Goal: Task Accomplishment & Management: Complete application form

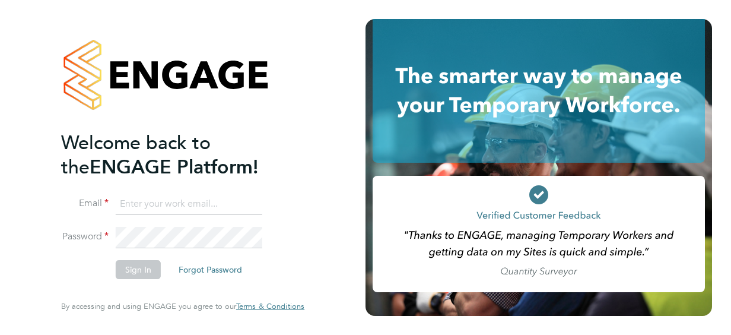
type input "kelly.manning1@justice.gov.uk"
click at [150, 268] on button "Sign In" at bounding box center [138, 269] width 45 height 19
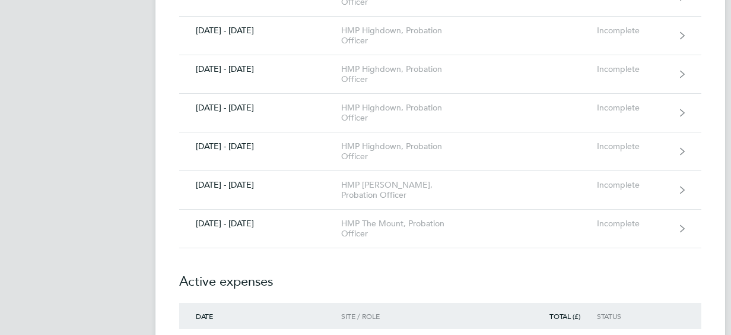
scroll to position [1116, 0]
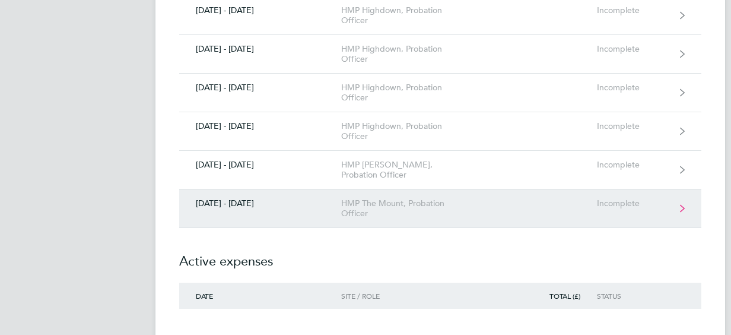
click at [292, 211] on link "[DATE] - [DATE] HMP The Mount, Probation Officer Incomplete" at bounding box center [440, 208] width 522 height 39
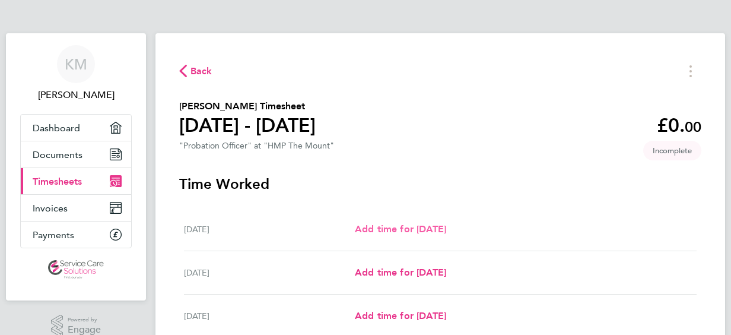
click at [425, 229] on span "Add time for [DATE]" at bounding box center [400, 228] width 91 height 11
select select "30"
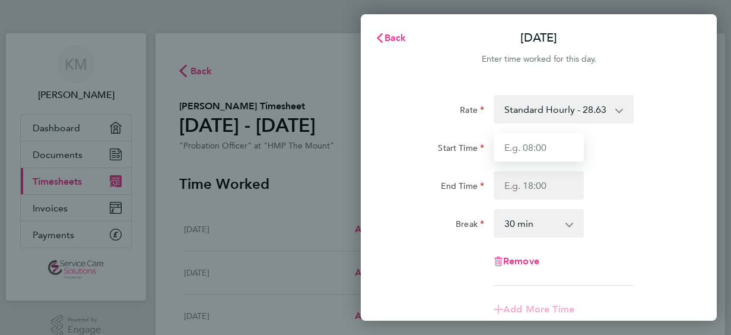
click at [527, 149] on input "Start Time" at bounding box center [539, 147] width 90 height 28
type input "08:00"
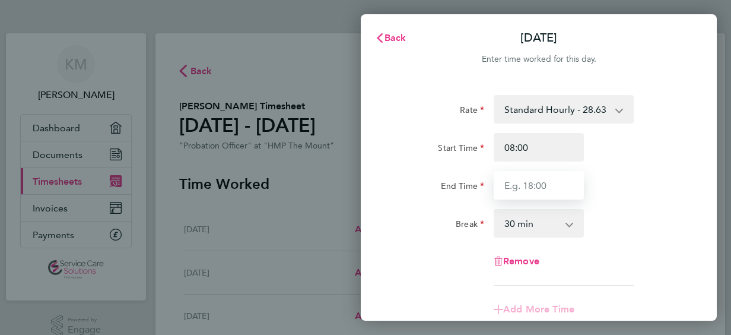
click at [524, 182] on input "End Time" at bounding box center [539, 185] width 90 height 28
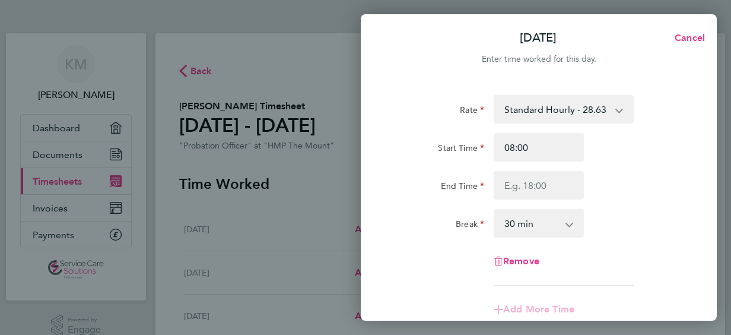
click at [290, 174] on div "[DATE] Cancel Enter time worked for this day. Rate Standard Hourly - 28.63 Star…" at bounding box center [365, 167] width 731 height 335
click at [294, 218] on div "[DATE] Cancel Enter time worked for this day. Rate Standard Hourly - 28.63 Star…" at bounding box center [365, 167] width 731 height 335
click at [684, 39] on span "Cancel" at bounding box center [688, 37] width 34 height 11
select select "30"
click at [401, 37] on span "Back" at bounding box center [396, 37] width 22 height 11
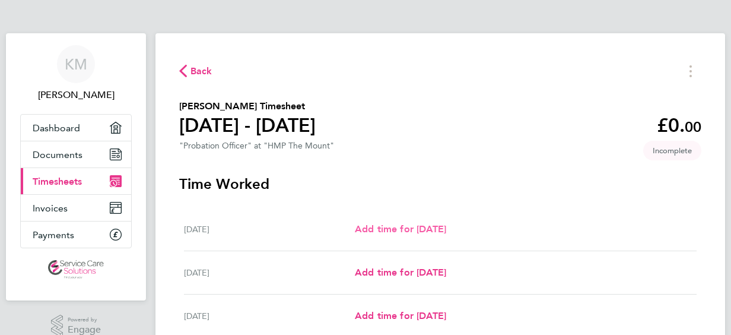
click at [446, 229] on span "Add time for [DATE]" at bounding box center [400, 228] width 91 height 11
select select "30"
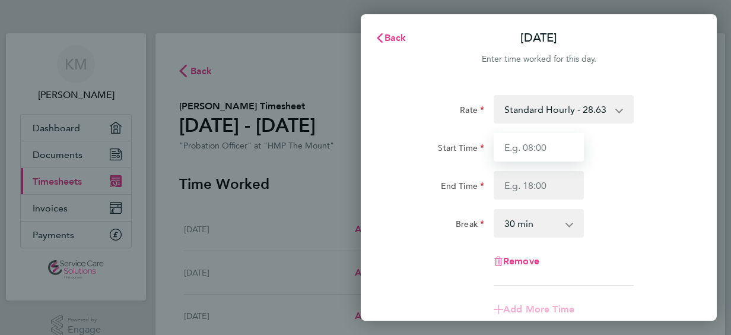
click at [549, 142] on input "Start Time" at bounding box center [539, 147] width 90 height 28
type input "08:00"
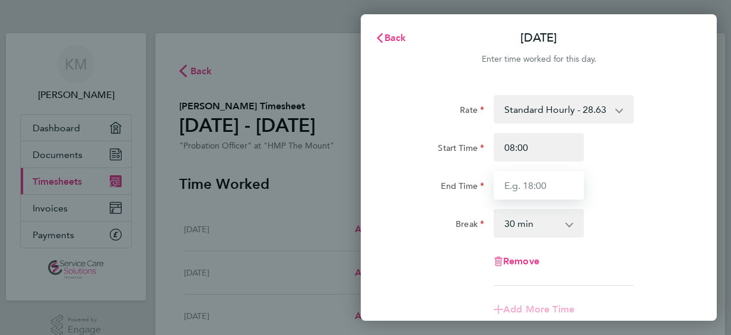
click at [531, 186] on input "End Time" at bounding box center [539, 185] width 90 height 28
type input "17:00"
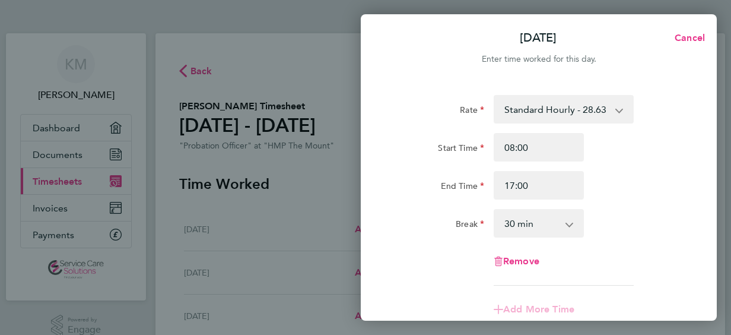
click at [646, 199] on div "Rate Standard Hourly - 28.63 Start Time 08:00 End Time 17:00 Break 0 min 15 min…" at bounding box center [539, 190] width 290 height 191
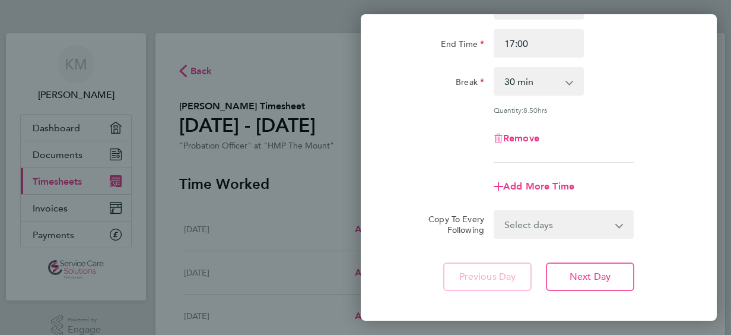
scroll to position [142, 0]
click at [621, 274] on button "Next Day" at bounding box center [590, 276] width 88 height 28
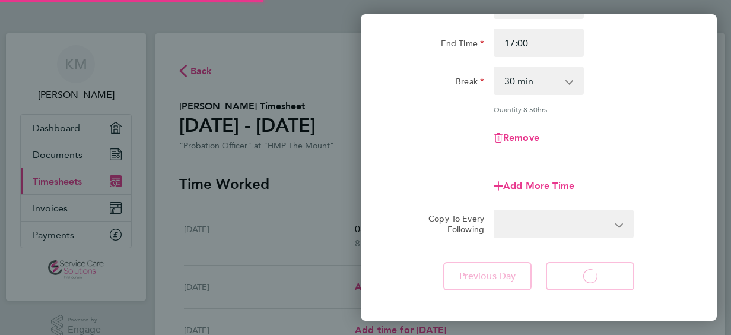
select select "30"
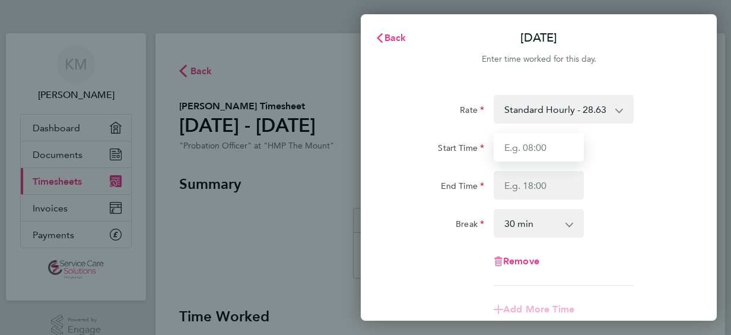
click at [553, 144] on input "Start Time" at bounding box center [539, 147] width 90 height 28
type input "08:00"
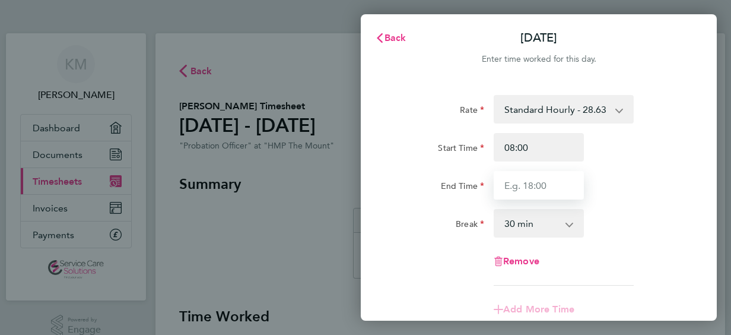
click at [553, 191] on input "End Time" at bounding box center [539, 185] width 90 height 28
type input "17:00"
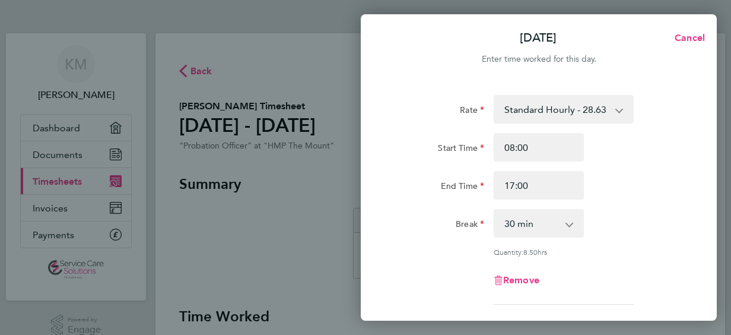
click at [678, 201] on div "Rate Standard Hourly - 28.63 Start Time 08:00 End Time 17:00 Break 0 min 15 min…" at bounding box center [539, 200] width 290 height 210
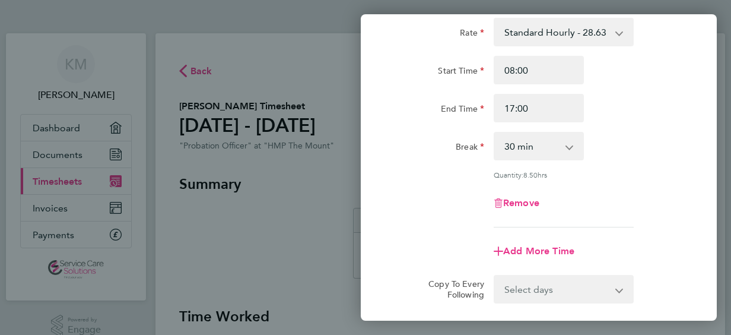
scroll to position [95, 0]
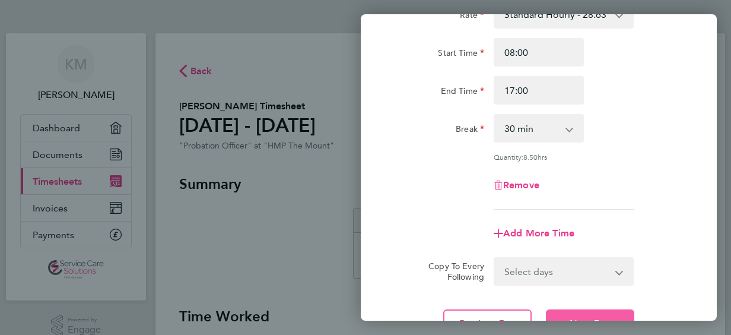
click at [626, 312] on button "Next Day" at bounding box center [590, 323] width 88 height 28
select select "30"
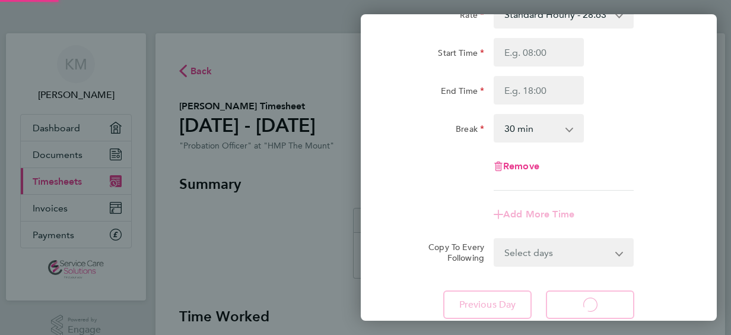
select select "30"
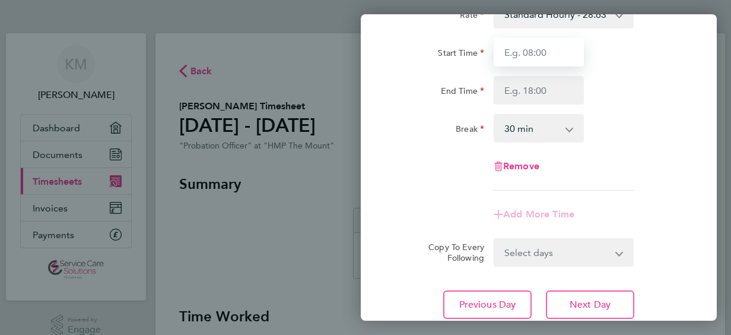
click at [546, 57] on input "Start Time" at bounding box center [539, 52] width 90 height 28
type input "08:00"
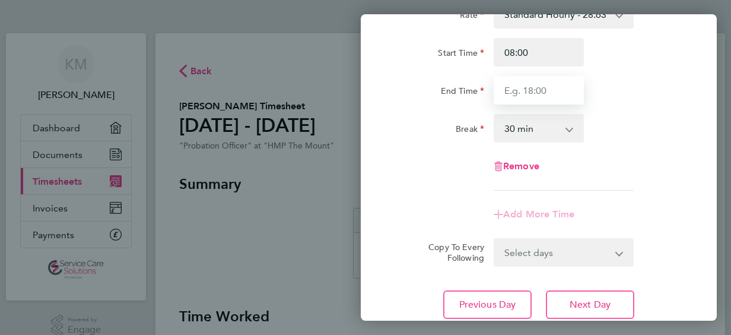
click at [531, 91] on input "End Time" at bounding box center [539, 90] width 90 height 28
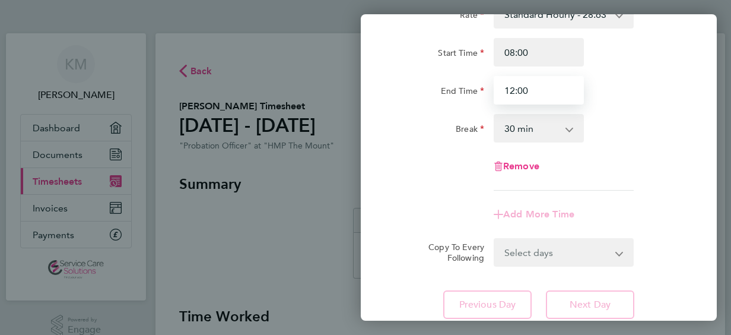
type input "12:00"
click at [548, 133] on select "0 min 15 min 30 min 45 min 60 min 75 min 90 min" at bounding box center [532, 128] width 74 height 26
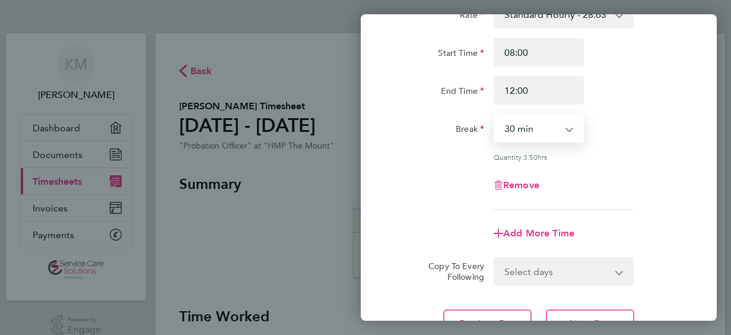
select select "0"
click at [495, 115] on select "0 min 15 min 30 min 45 min 60 min 75 min 90 min" at bounding box center [532, 128] width 74 height 26
click at [666, 197] on div "Remove" at bounding box center [538, 185] width 299 height 28
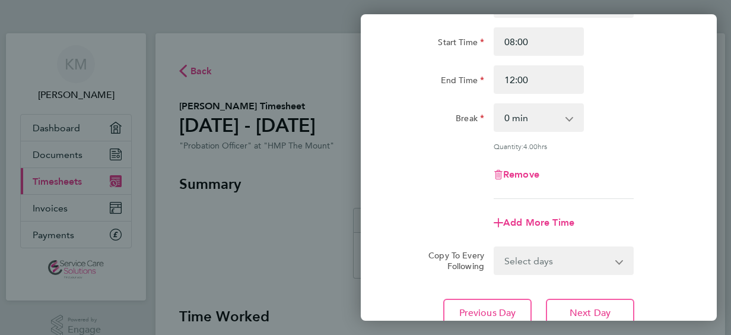
scroll to position [119, 0]
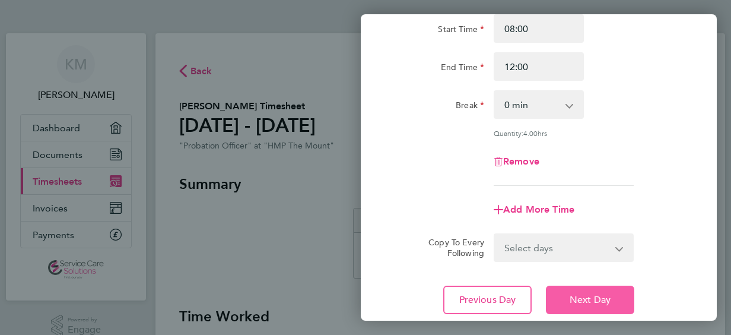
click at [619, 297] on button "Next Day" at bounding box center [590, 300] width 88 height 28
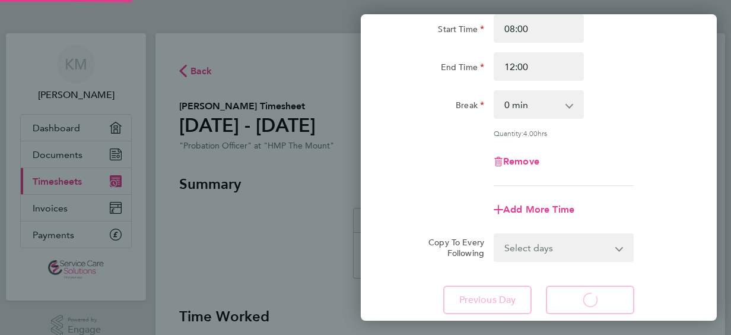
select select "30"
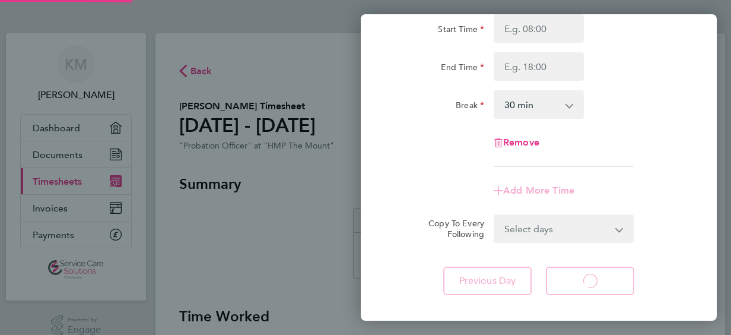
select select "30"
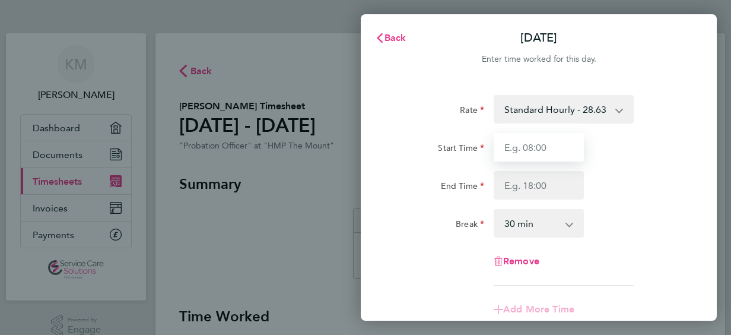
click at [533, 156] on input "Start Time" at bounding box center [539, 147] width 90 height 28
type input "08:00"
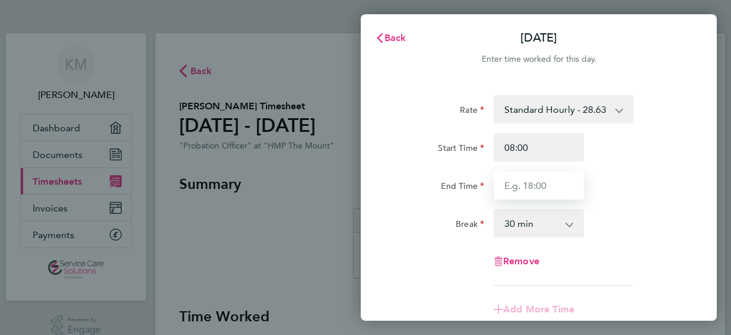
click at [531, 184] on input "End Time" at bounding box center [539, 185] width 90 height 28
type input "13:00"
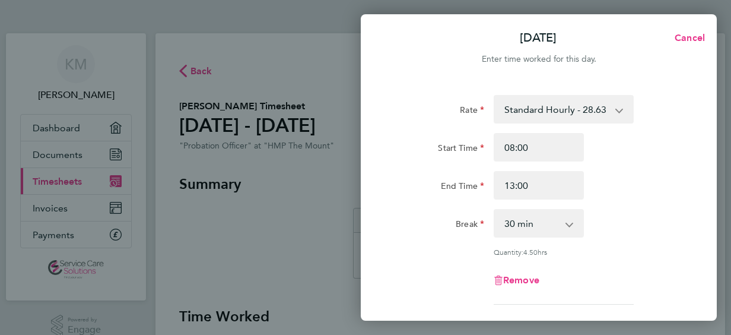
click at [574, 222] on app-icon-cross-button at bounding box center [576, 223] width 14 height 26
click at [562, 223] on select "0 min 15 min 30 min 45 min 60 min 75 min 90 min" at bounding box center [532, 223] width 74 height 26
select select "0"
click at [495, 210] on select "0 min 15 min 30 min 45 min 60 min 75 min 90 min" at bounding box center [532, 223] width 74 height 26
click at [646, 205] on div "Rate Standard Hourly - 28.63 Start Time 08:00 End Time 13:00 Break 0 min 15 min…" at bounding box center [539, 200] width 290 height 210
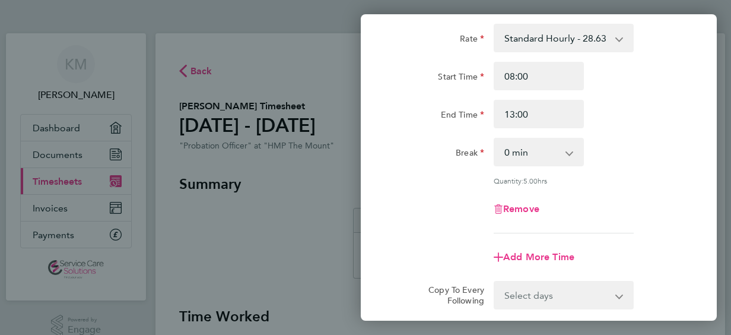
scroll to position [95, 0]
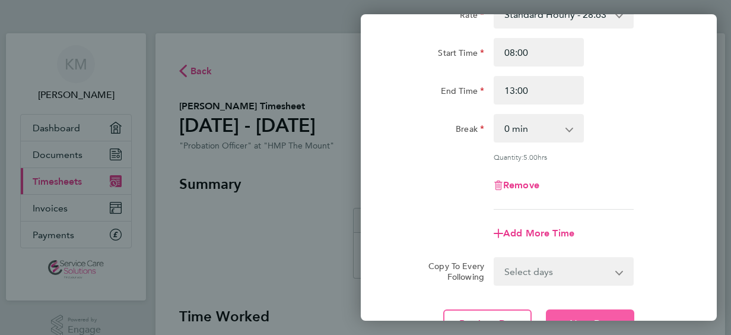
click at [627, 313] on button "Next Day" at bounding box center [590, 323] width 88 height 28
select select "30"
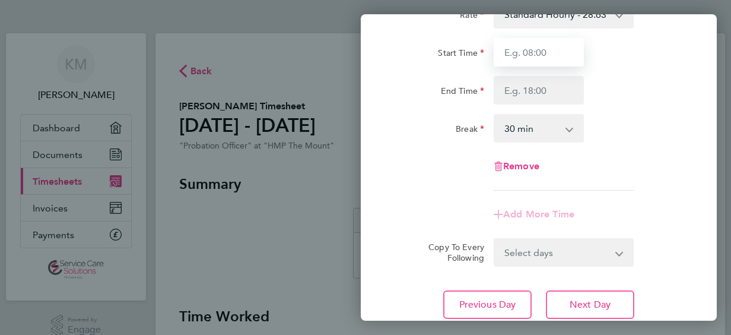
click at [531, 53] on input "Start Time" at bounding box center [539, 52] width 90 height 28
type input "08:00"
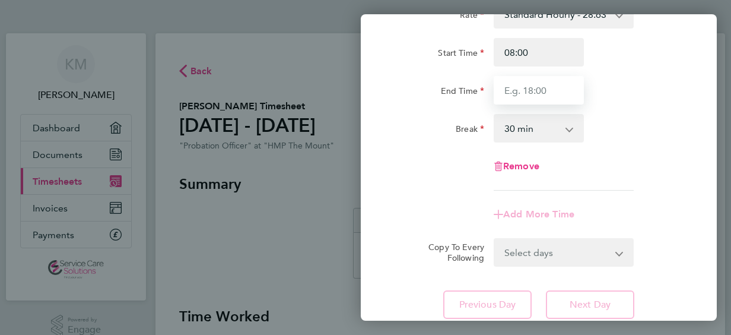
click at [534, 99] on input "End Time" at bounding box center [539, 90] width 90 height 28
type input "13:00"
click at [669, 281] on div "Rate Standard Hourly - 28.63 Start Time 08:00 End Time 13:00 Break 0 min 15 min…" at bounding box center [539, 159] width 356 height 347
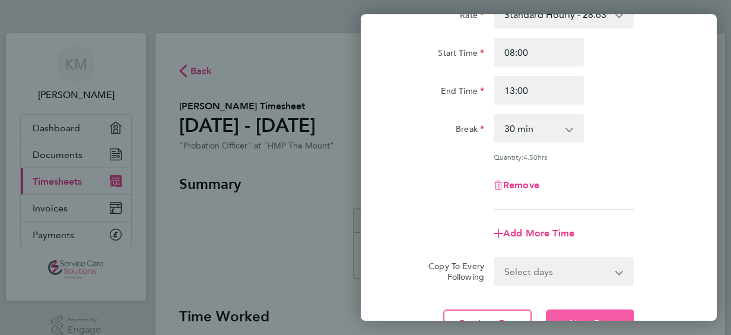
click at [613, 312] on button "Next Day" at bounding box center [590, 323] width 88 height 28
select select "30"
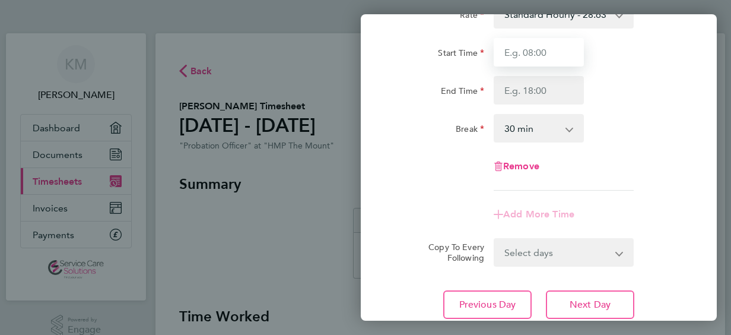
click at [529, 53] on input "Start Time" at bounding box center [539, 52] width 90 height 28
type input "08:00"
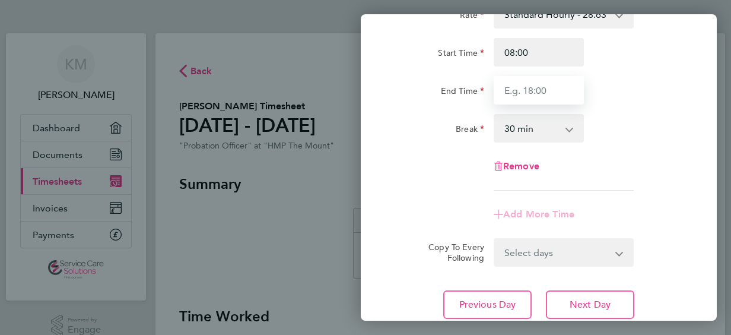
type input "17:00"
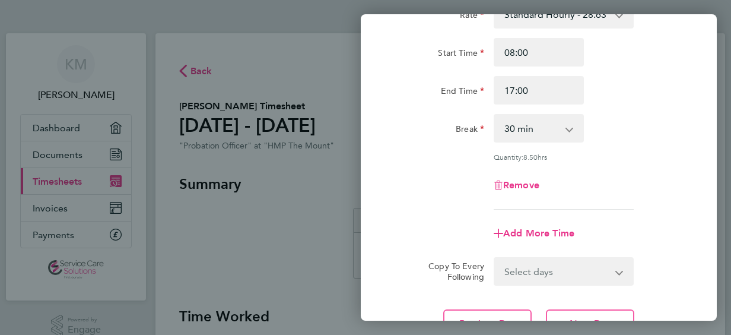
click at [405, 173] on div "Remove" at bounding box center [538, 185] width 299 height 28
click at [392, 167] on div "Rate Standard Hourly - 28.63 Start Time 08:00 End Time 17:00 Break 0 min 15 min…" at bounding box center [539, 169] width 356 height 366
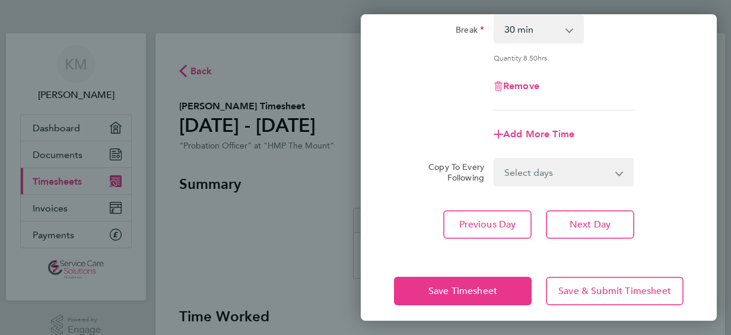
scroll to position [201, 0]
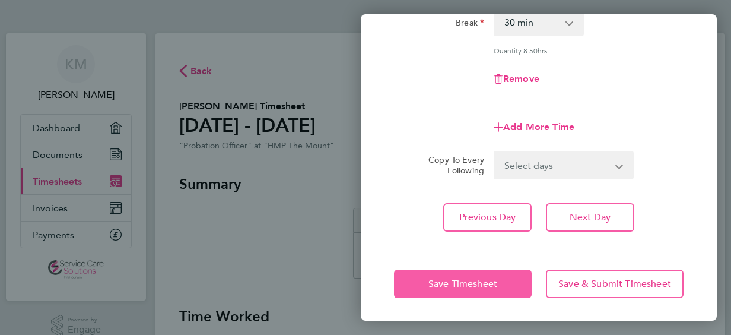
click at [424, 272] on button "Save Timesheet" at bounding box center [463, 284] width 138 height 28
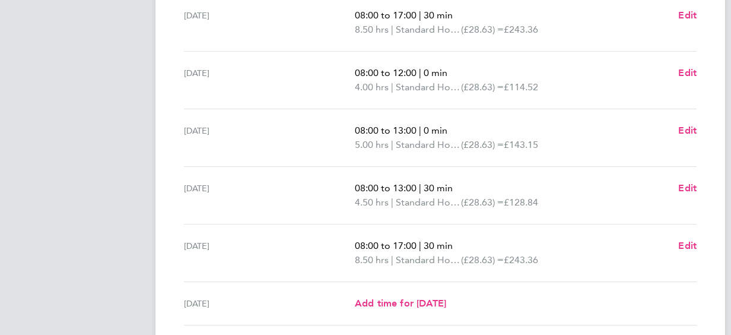
scroll to position [427, 0]
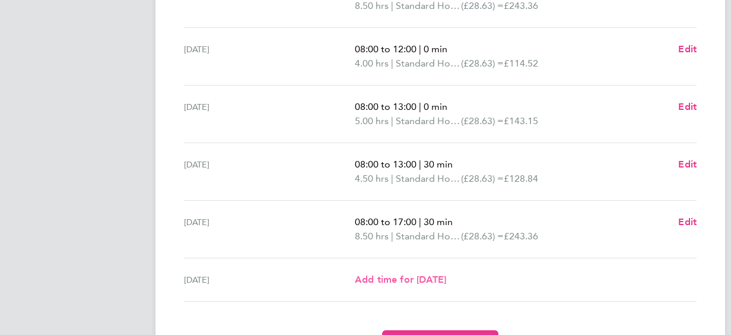
click at [397, 279] on span "Add time for [DATE]" at bounding box center [400, 279] width 91 height 11
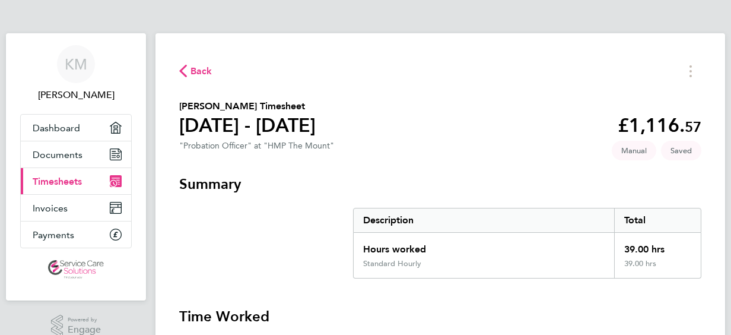
select select "30"
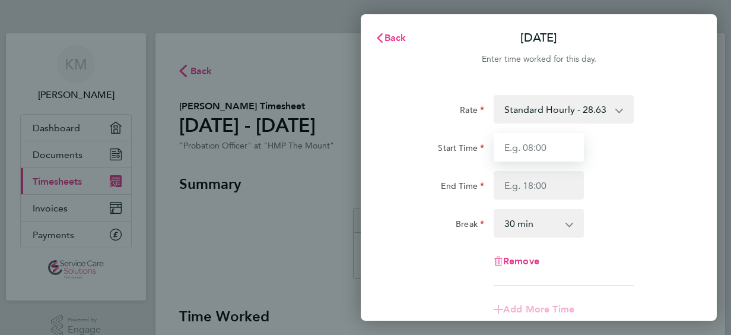
click at [522, 150] on input "Start Time" at bounding box center [539, 147] width 90 height 28
type input "08:00"
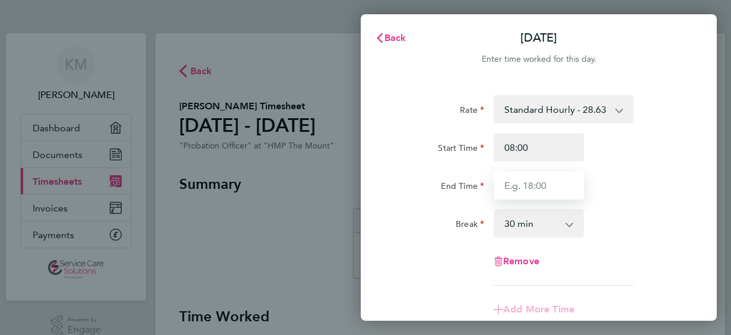
click at [534, 184] on input "End Time" at bounding box center [539, 185] width 90 height 28
type input "18:00"
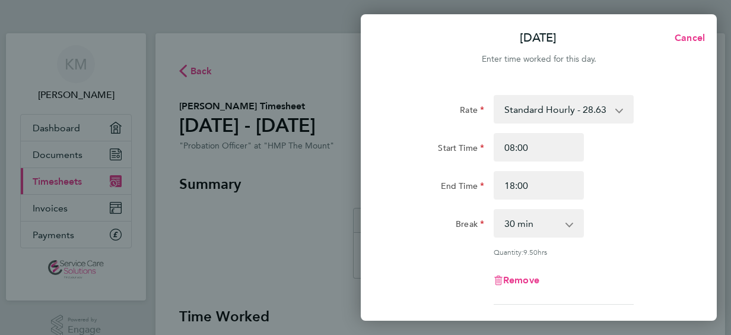
click at [385, 221] on div "Rate Standard Hourly - 28.63 Start Time 08:00 End Time 18:00 Break 0 min 15 min…" at bounding box center [539, 250] width 356 height 338
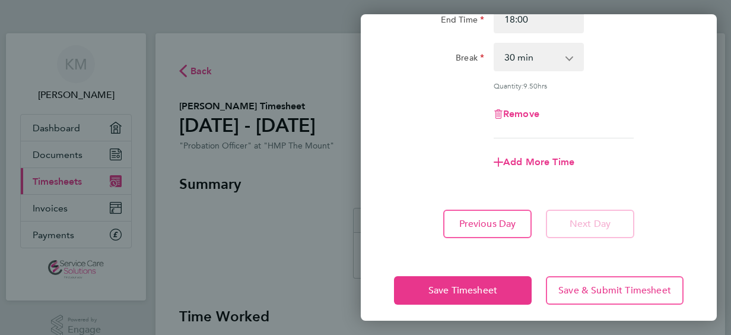
scroll to position [173, 0]
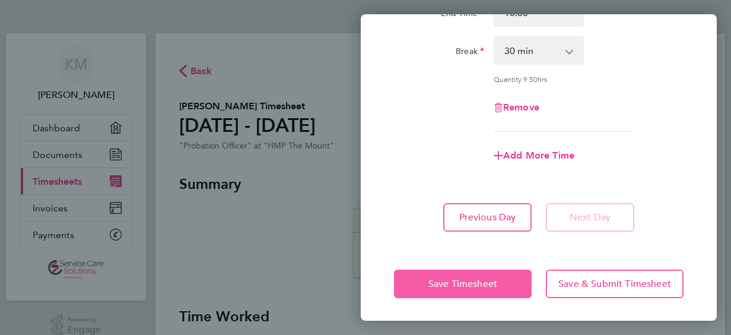
click at [418, 277] on button "Save Timesheet" at bounding box center [463, 284] width 138 height 28
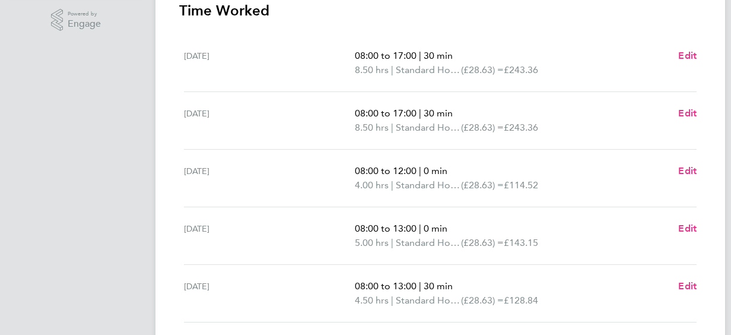
scroll to position [309, 0]
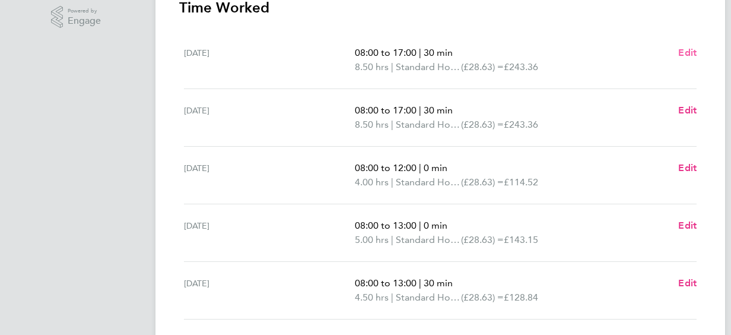
click at [680, 52] on span "Edit" at bounding box center [688, 52] width 18 height 11
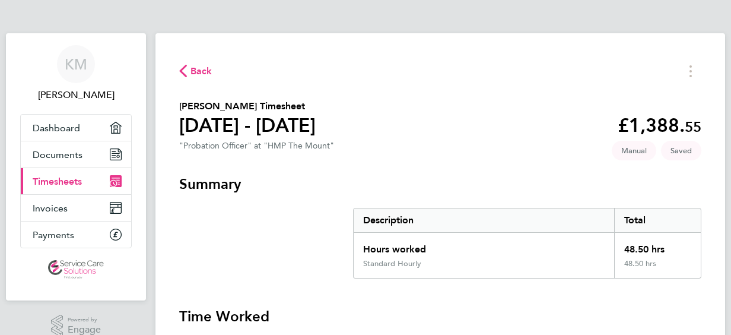
select select "30"
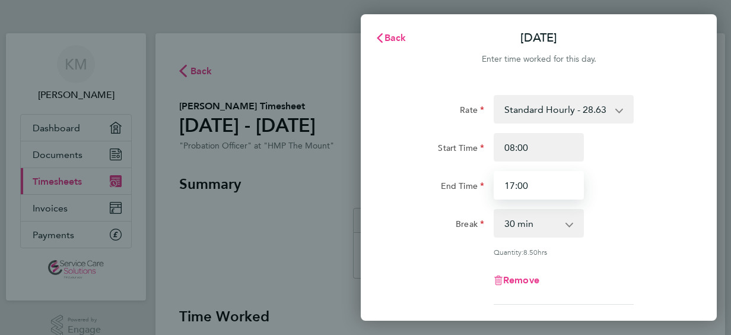
click at [541, 185] on input "17:00" at bounding box center [539, 185] width 90 height 28
type input "1"
type input "16:30"
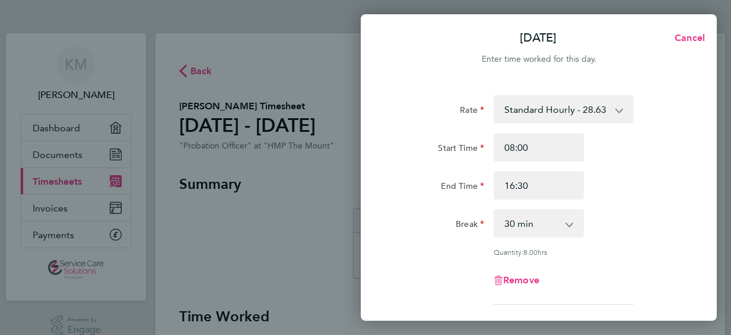
click at [395, 232] on div "Break" at bounding box center [439, 221] width 90 height 24
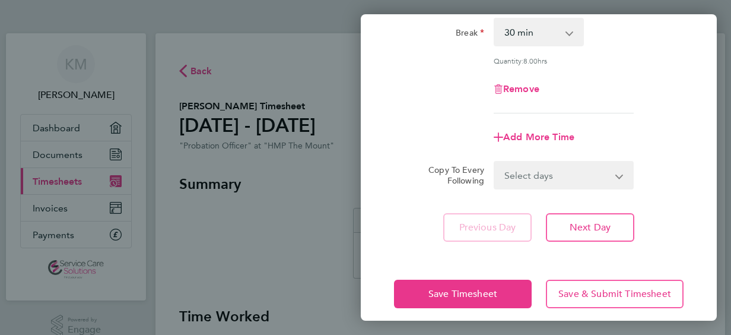
scroll to position [201, 0]
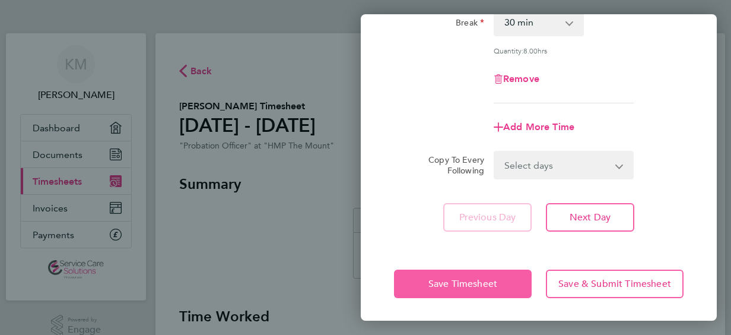
click at [416, 274] on button "Save Timesheet" at bounding box center [463, 284] width 138 height 28
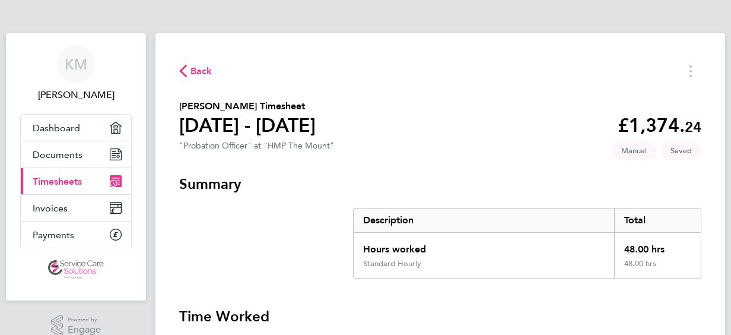
click at [206, 71] on span "Back" at bounding box center [202, 71] width 22 height 14
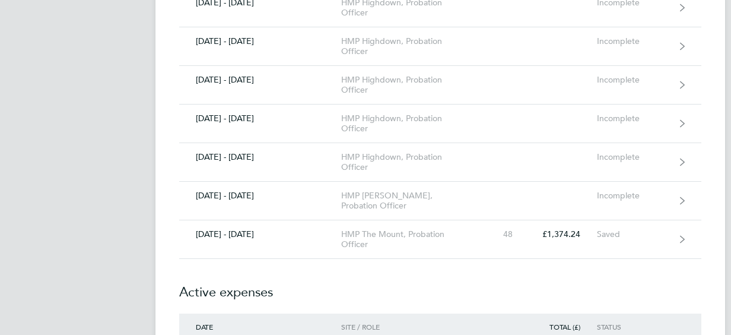
scroll to position [1092, 0]
